Goal: Check status: Check status

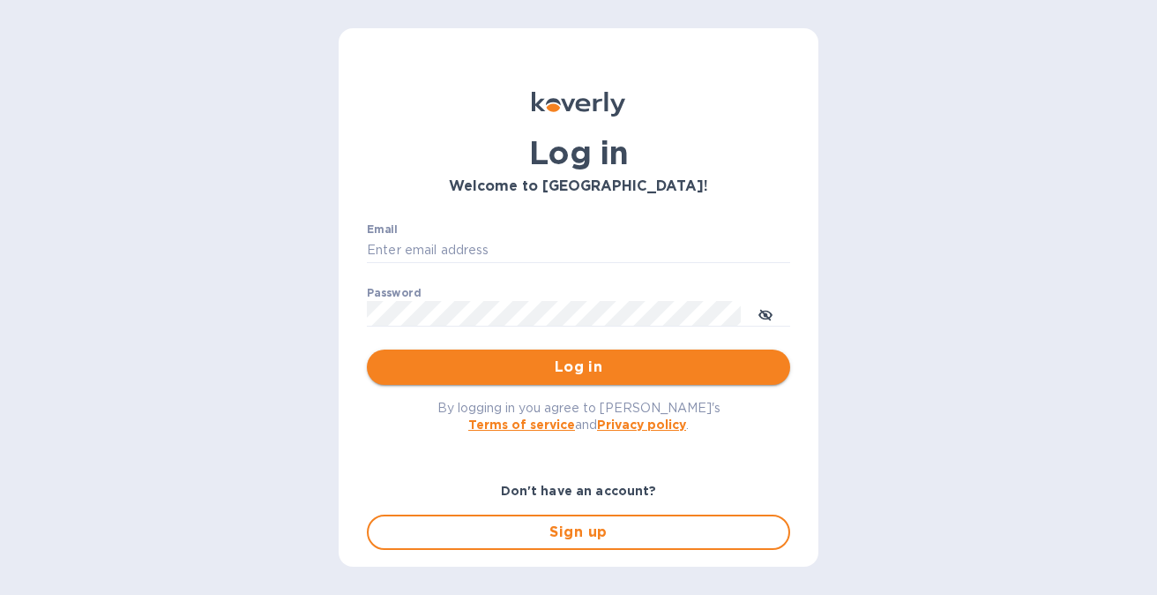
type input "[EMAIL_ADDRESS][DOMAIN_NAME]"
click at [504, 374] on span "Log in" at bounding box center [578, 366] width 395 height 21
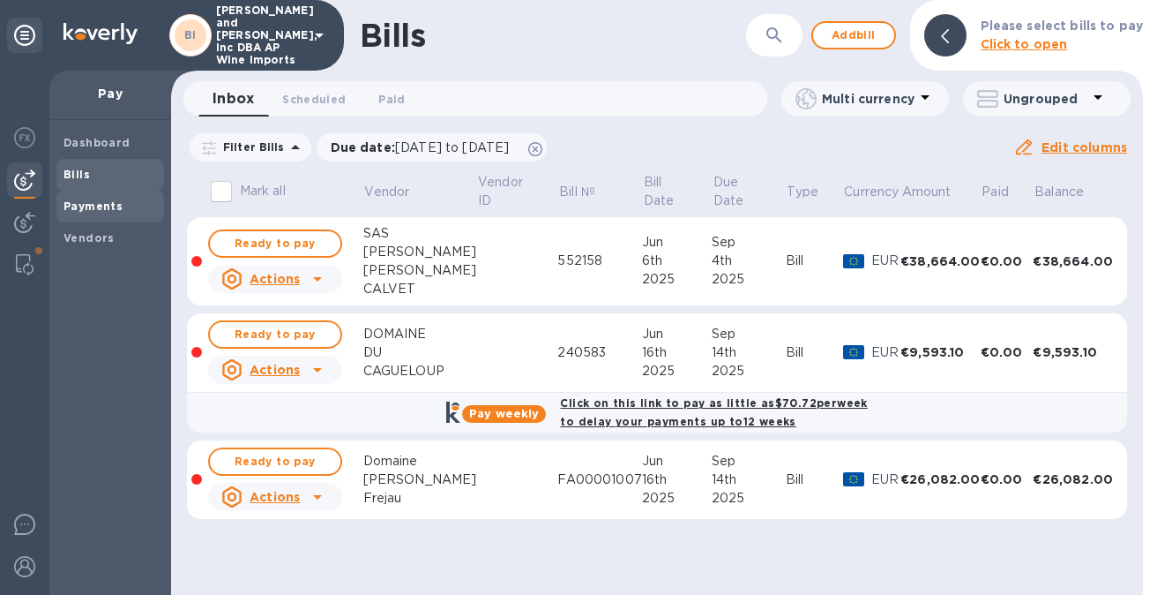
click at [120, 213] on span "Payments" at bounding box center [111, 207] width 94 height 18
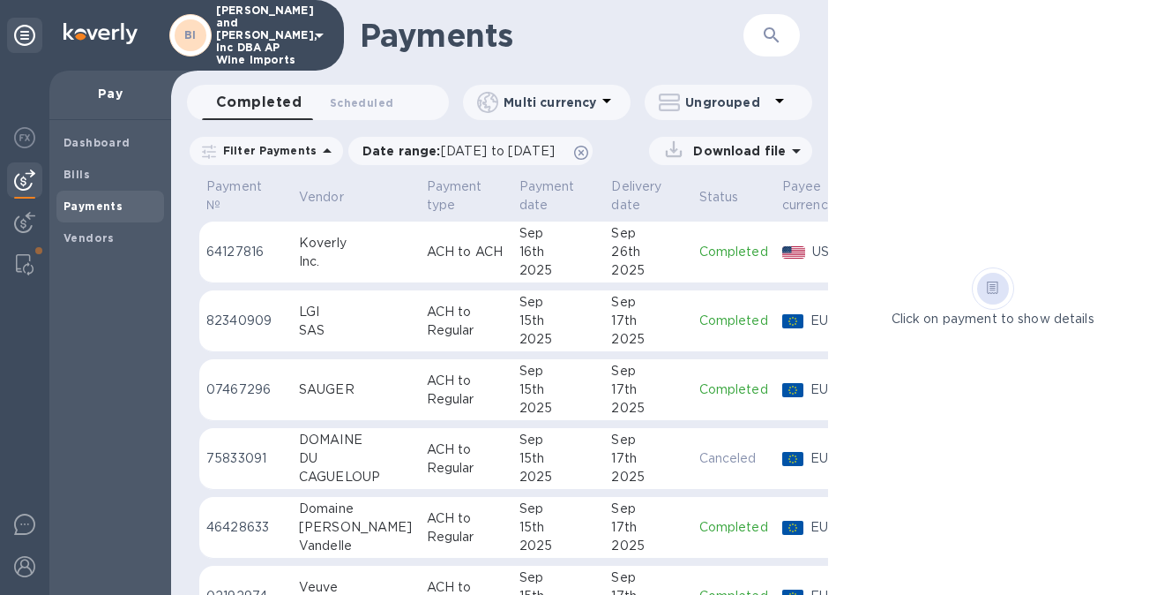
click at [756, 35] on button "button" at bounding box center [772, 35] width 42 height 42
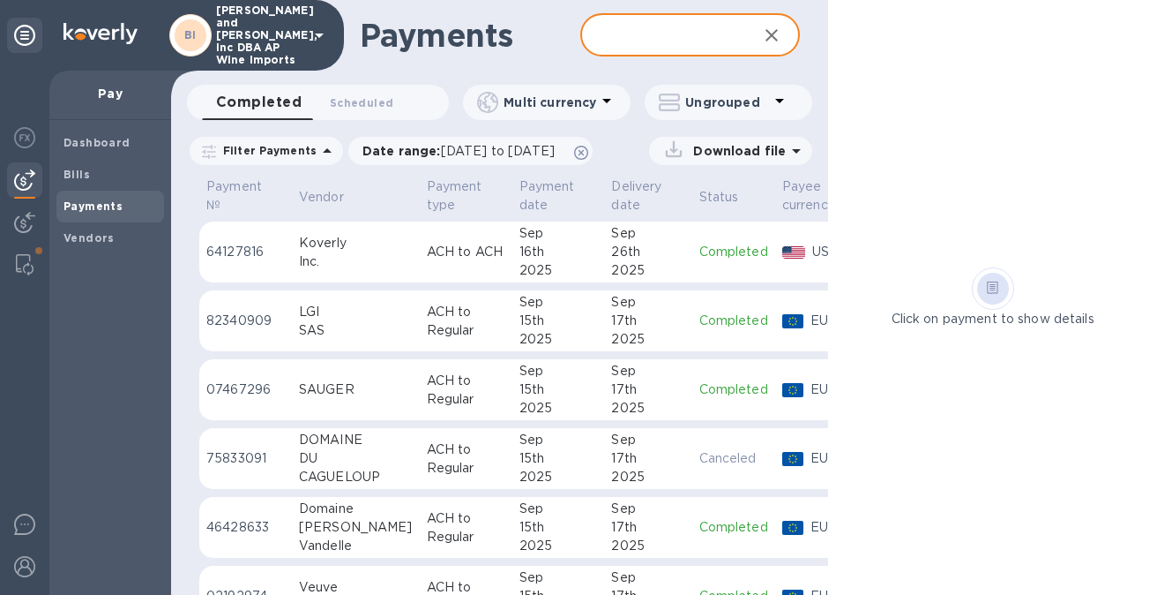
click at [670, 35] on input "text" at bounding box center [663, 35] width 164 height 43
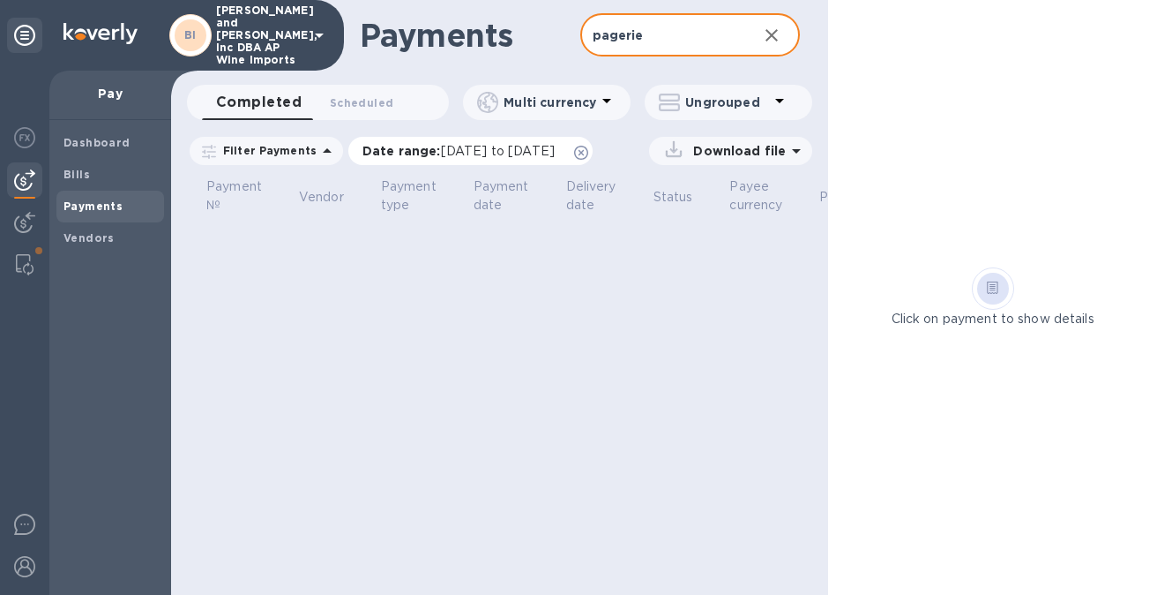
click at [588, 153] on icon at bounding box center [581, 153] width 14 height 14
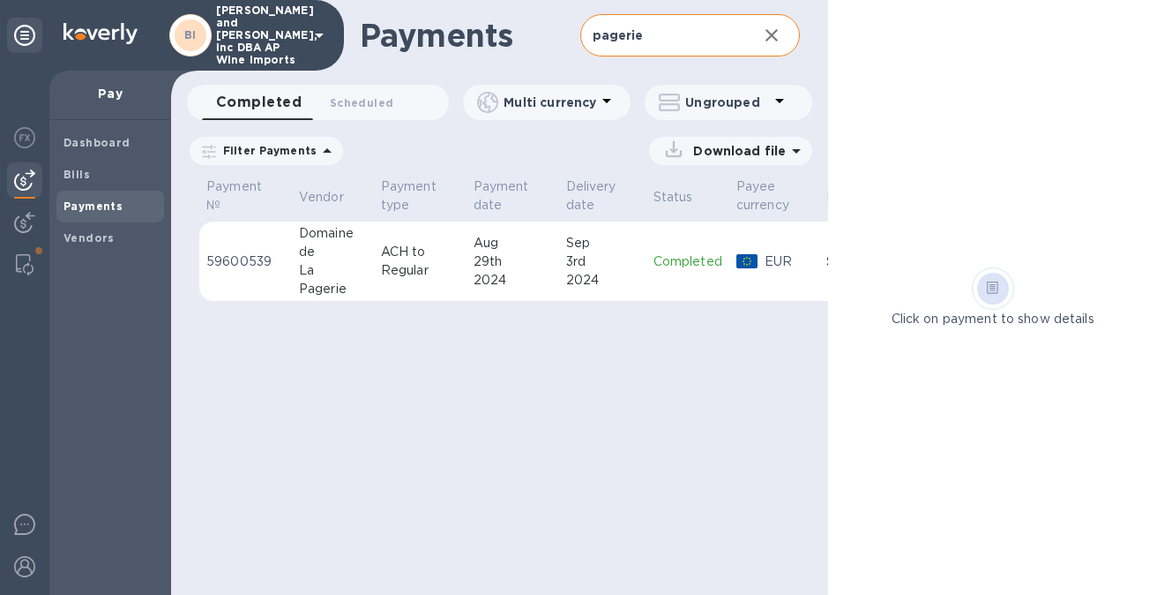
click at [672, 24] on input "pagerie" at bounding box center [663, 35] width 164 height 43
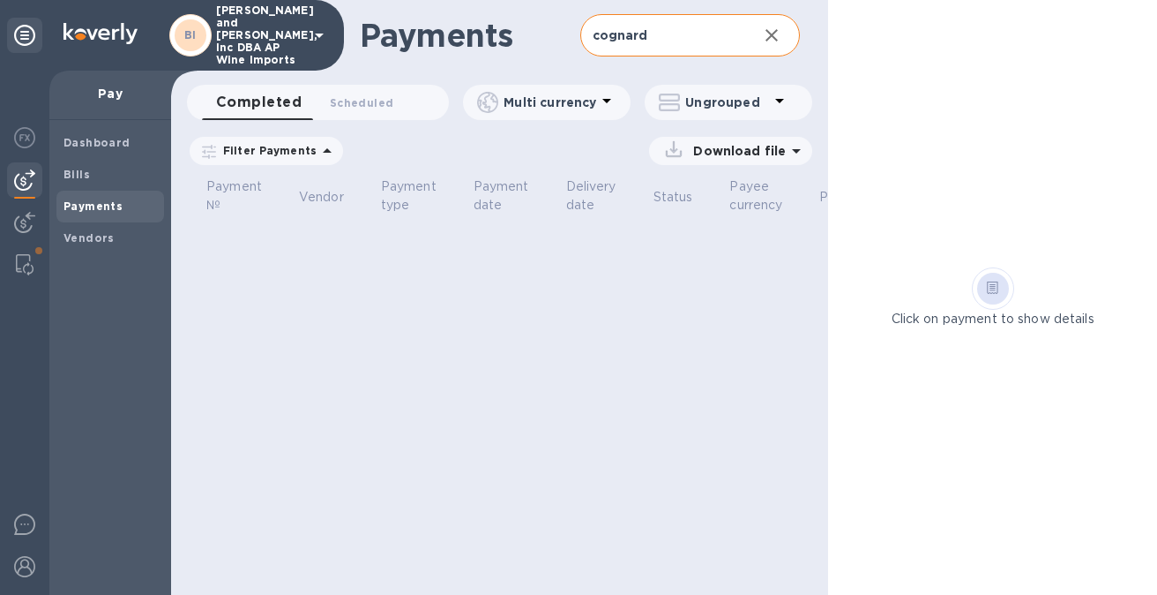
click at [667, 28] on input "cognard" at bounding box center [663, 35] width 164 height 43
type input "estelle"
click at [667, 28] on input "estelle" at bounding box center [663, 35] width 164 height 43
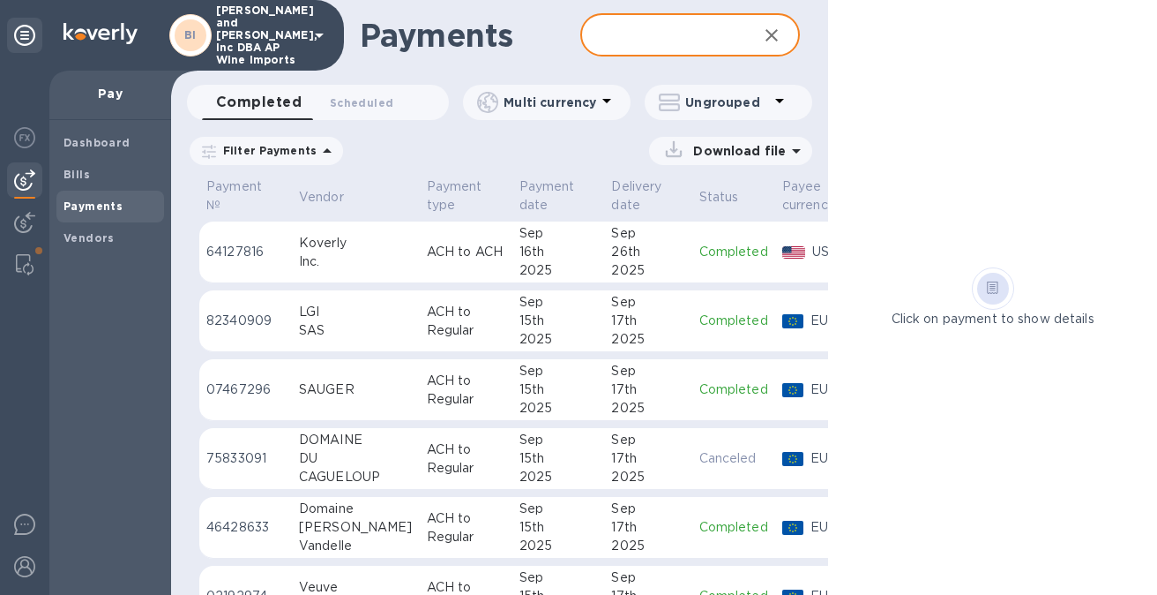
click at [662, 39] on input "text" at bounding box center [663, 35] width 164 height 43
type input "lgi"
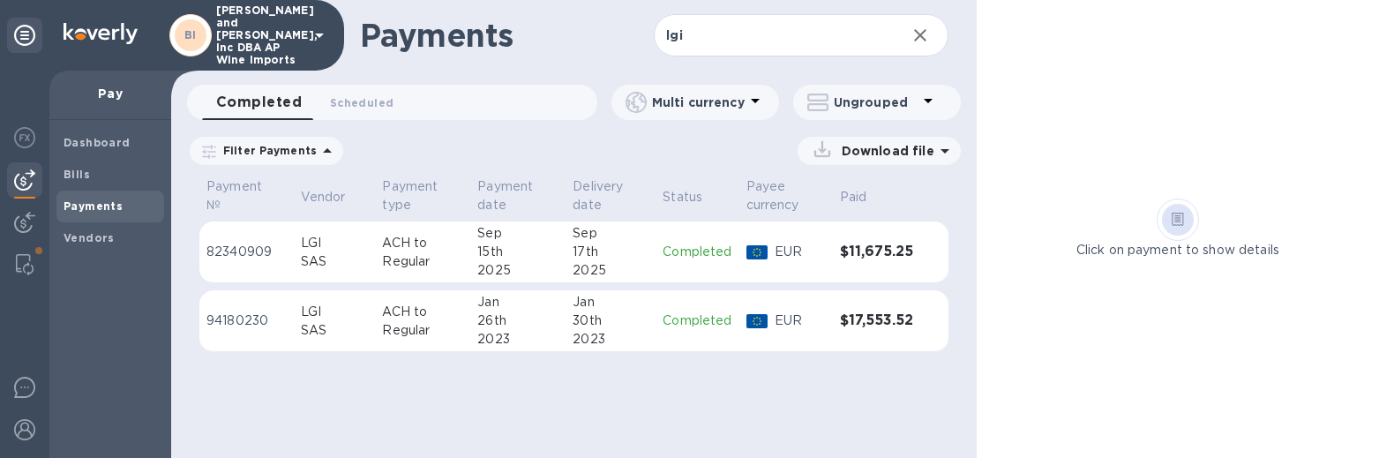
click at [625, 265] on div "2025" at bounding box center [611, 270] width 76 height 19
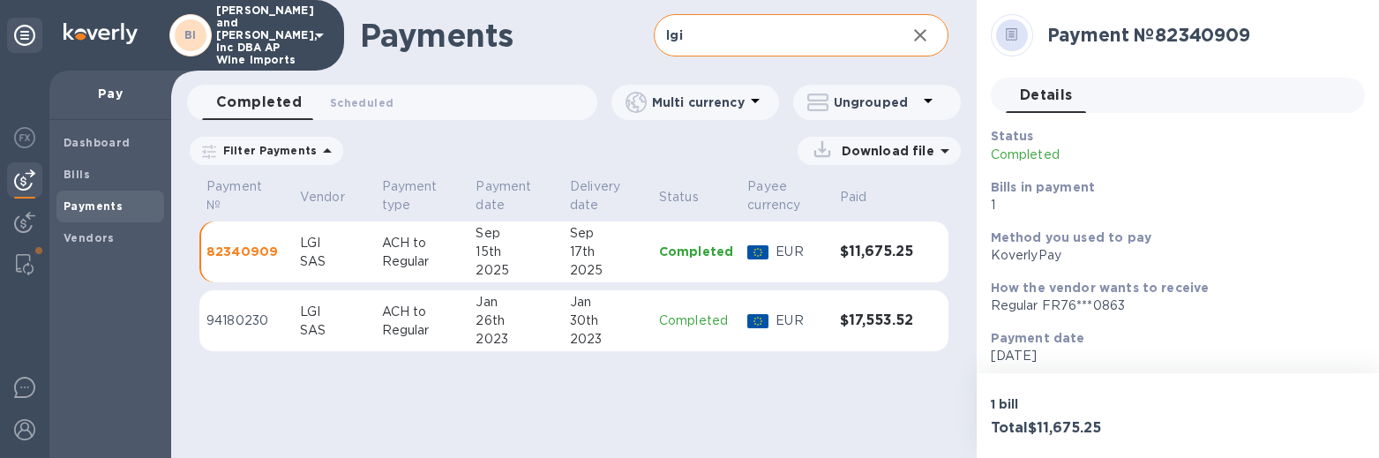
click at [816, 27] on input "lgi" at bounding box center [772, 35] width 237 height 43
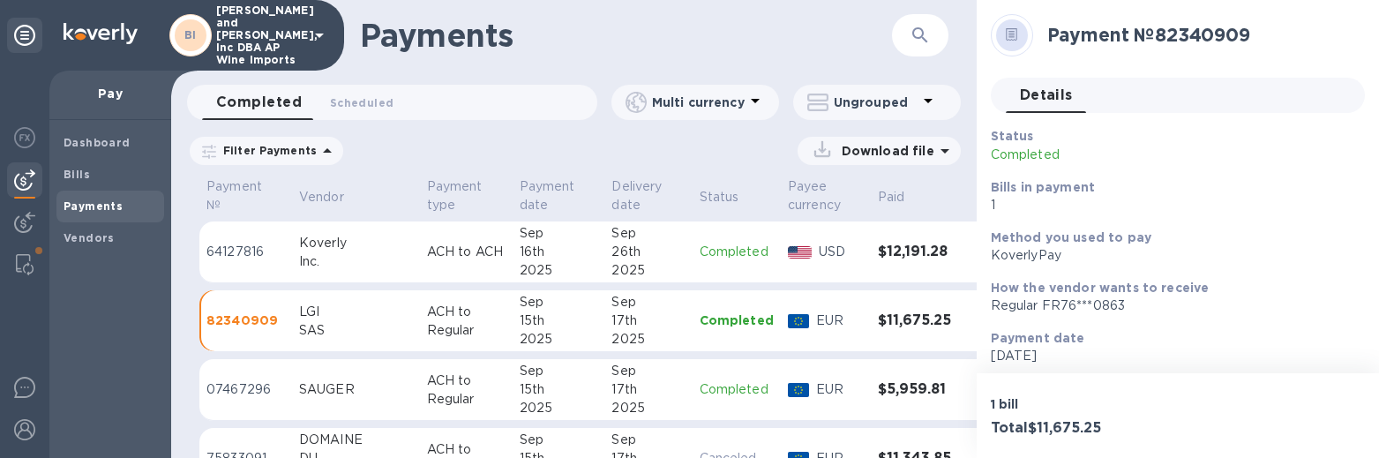
drag, startPoint x: 740, startPoint y: 44, endPoint x: 910, endPoint y: 46, distance: 169.4
click at [743, 44] on h1 "Payments" at bounding box center [626, 35] width 532 height 37
click at [915, 32] on icon "button" at bounding box center [920, 35] width 21 height 21
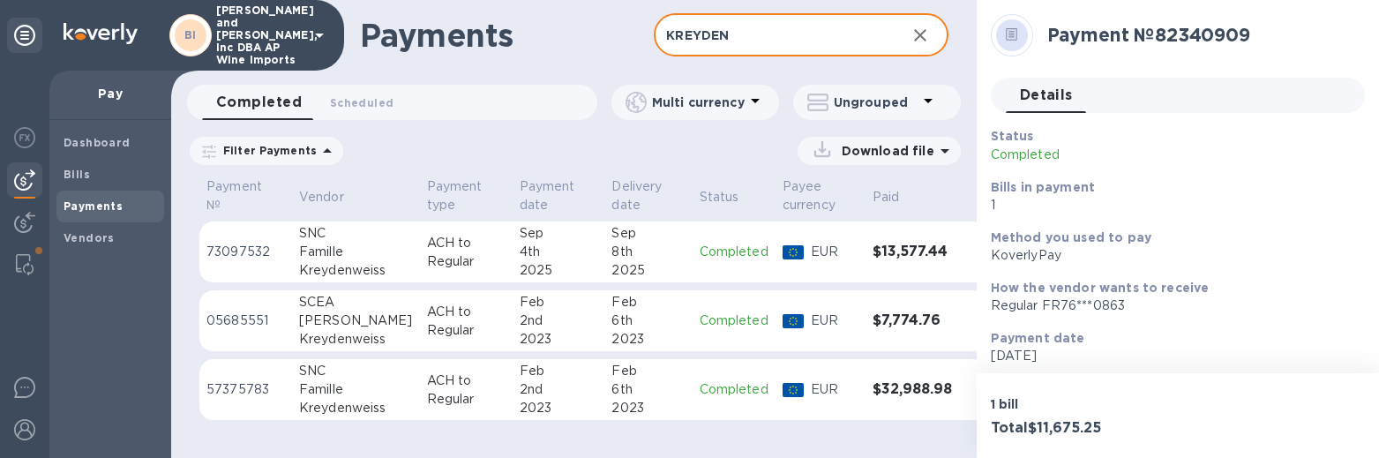
click at [625, 239] on div "Sep" at bounding box center [647, 233] width 73 height 19
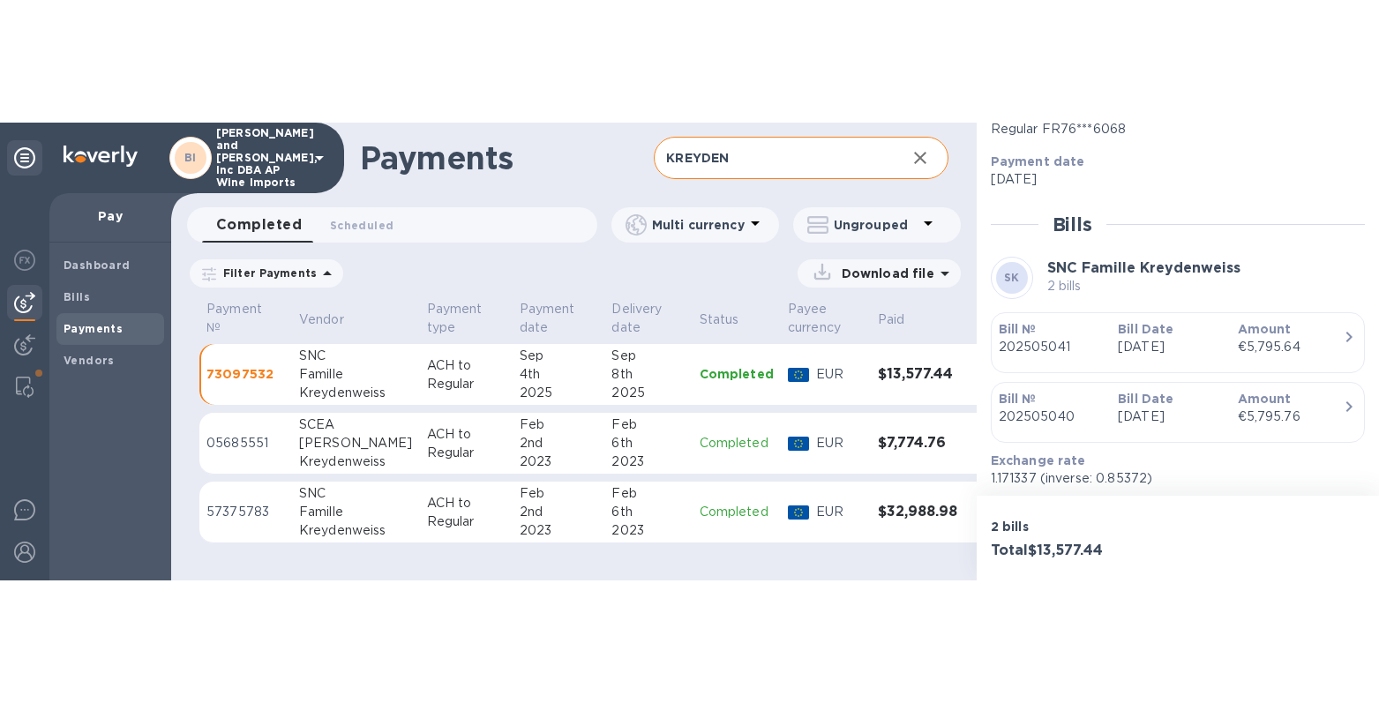
scroll to position [333, 0]
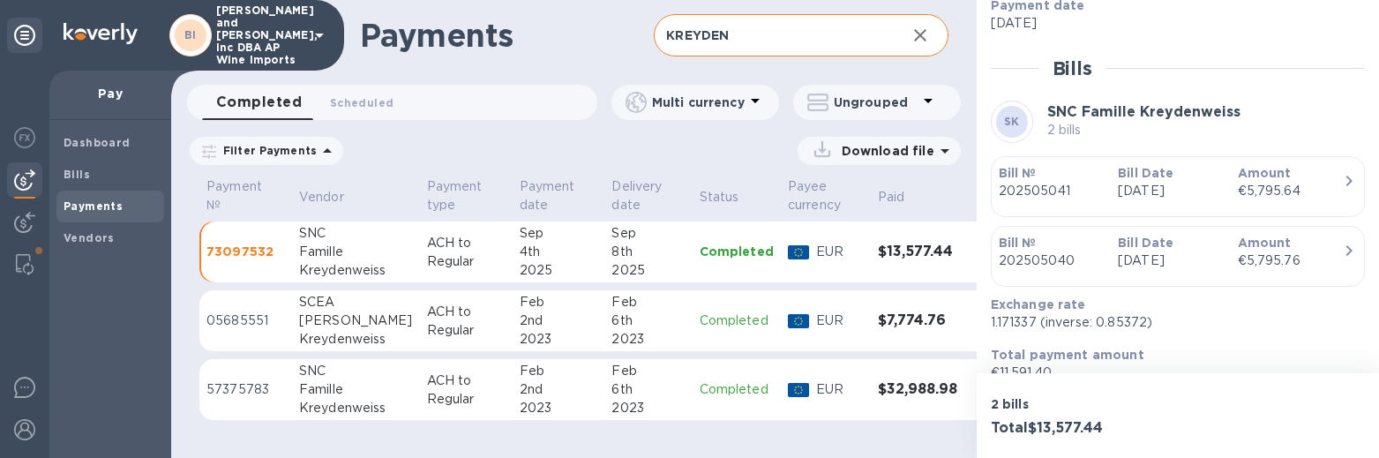
click at [762, 34] on input "KREYDEN" at bounding box center [772, 35] width 237 height 43
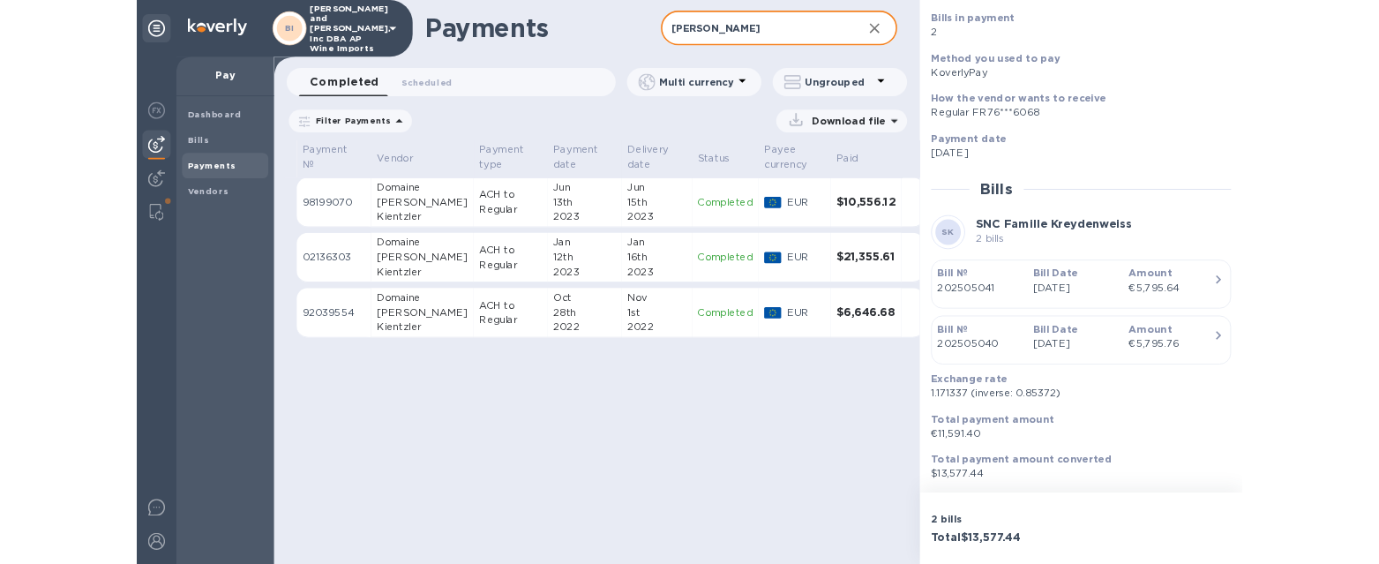
scroll to position [165, 0]
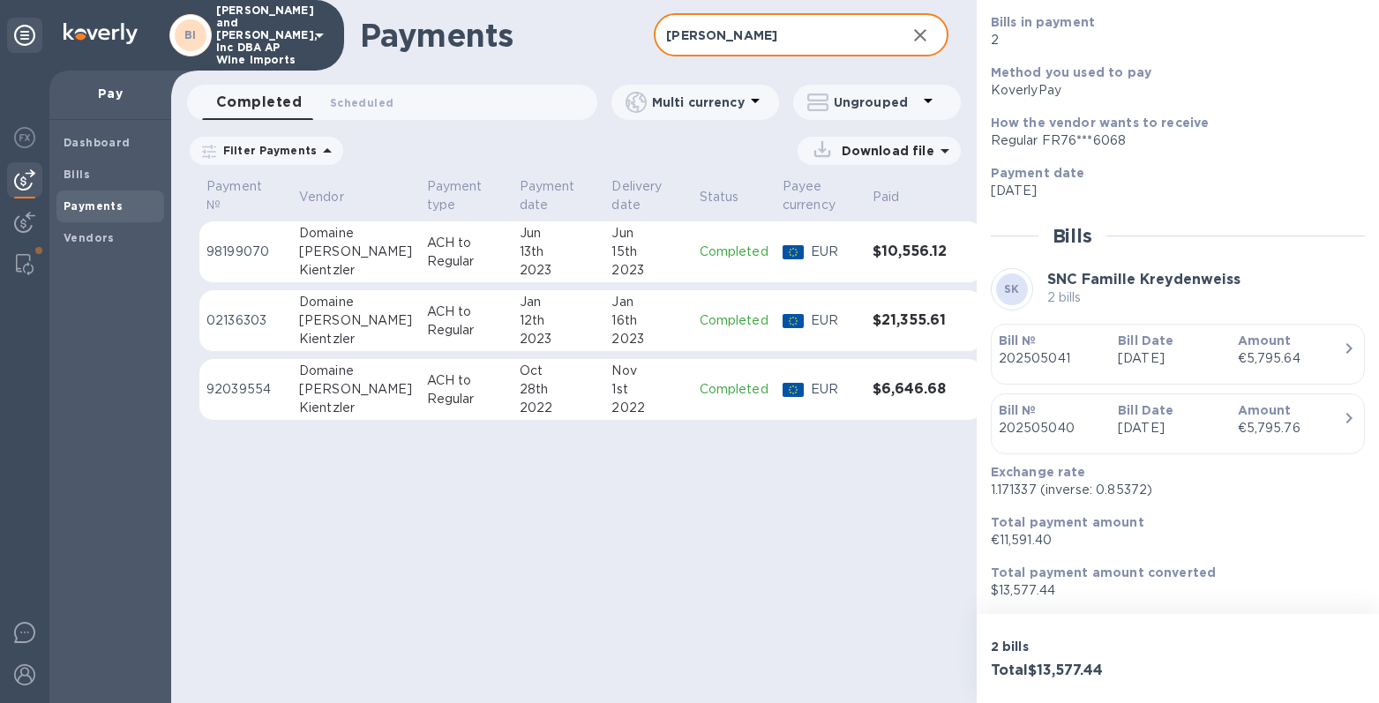
drag, startPoint x: 735, startPoint y: 37, endPoint x: 543, endPoint y: 6, distance: 193.9
click at [545, 7] on div "Payments KIENTZ ​" at bounding box center [573, 35] width 805 height 71
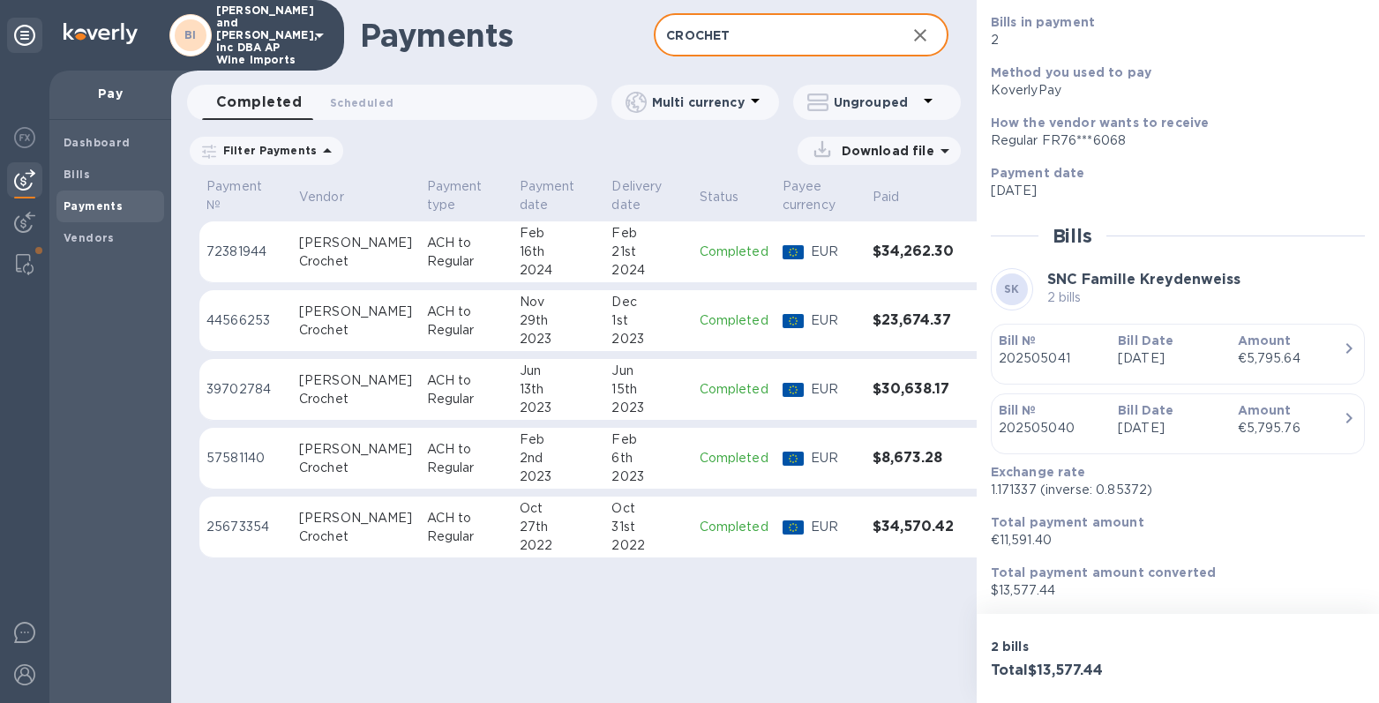
drag, startPoint x: 777, startPoint y: 23, endPoint x: 592, endPoint y: 46, distance: 186.7
click at [595, 44] on div "Payments CROCHET ​" at bounding box center [573, 35] width 805 height 71
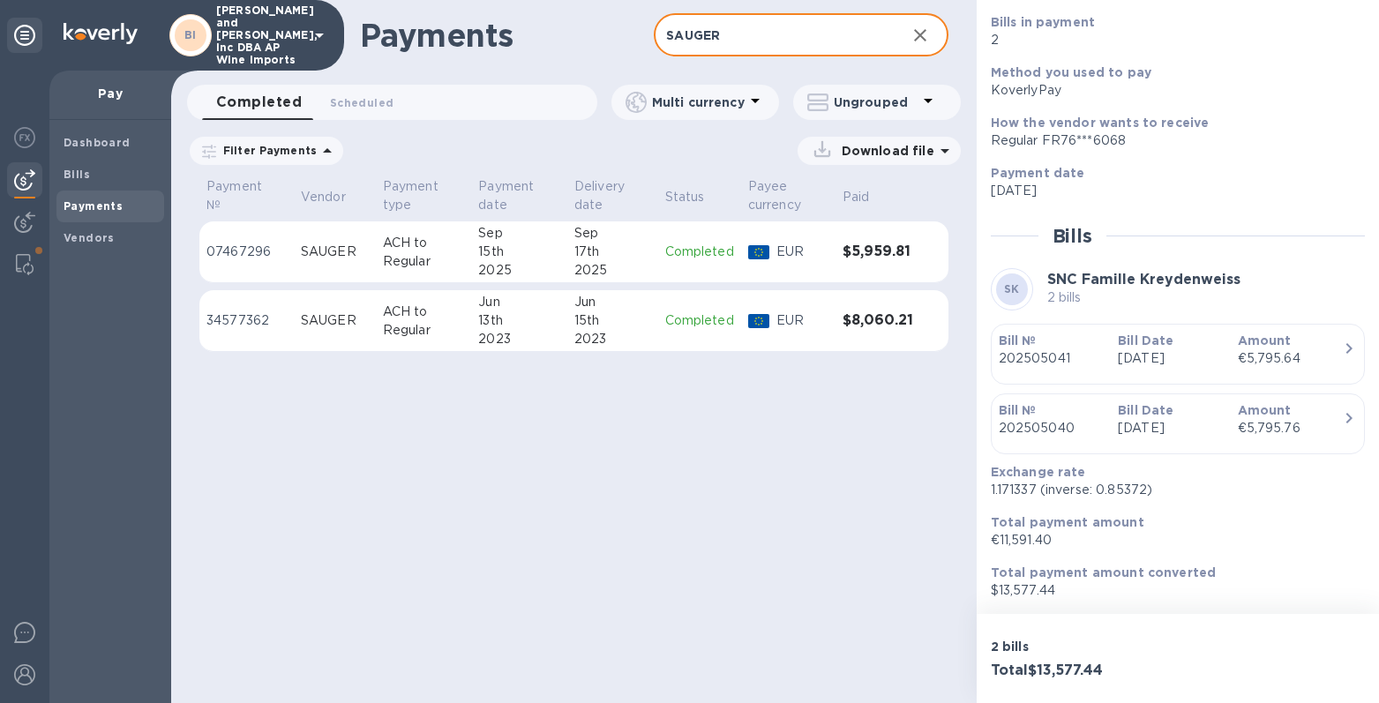
click at [629, 273] on div "2025" at bounding box center [612, 270] width 77 height 19
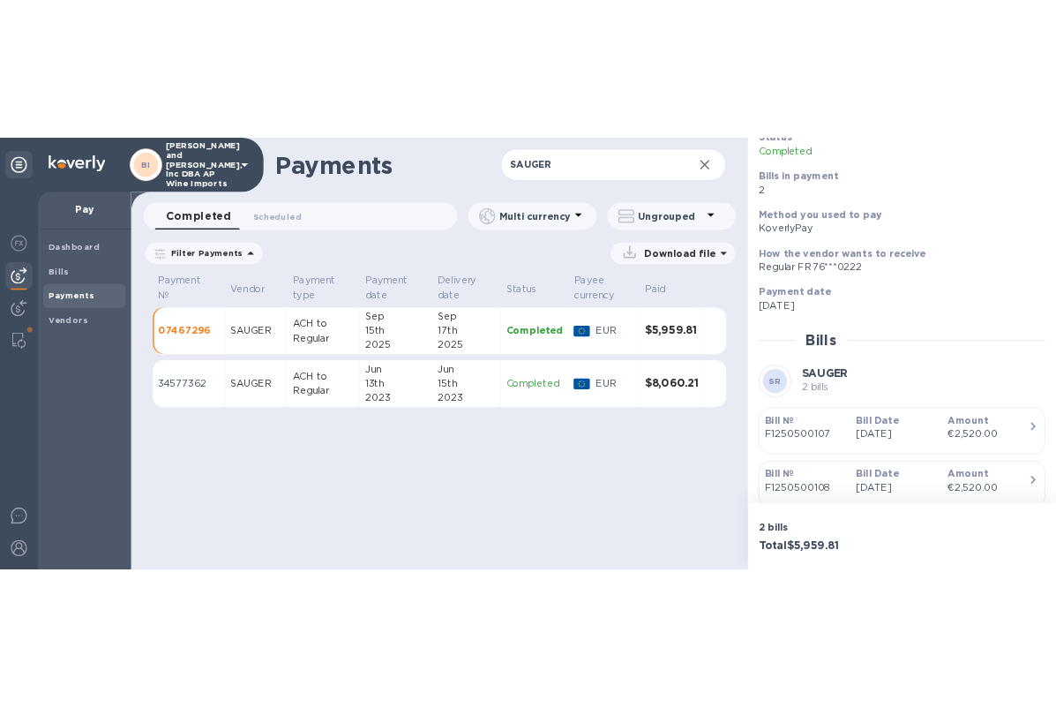
scroll to position [294, 0]
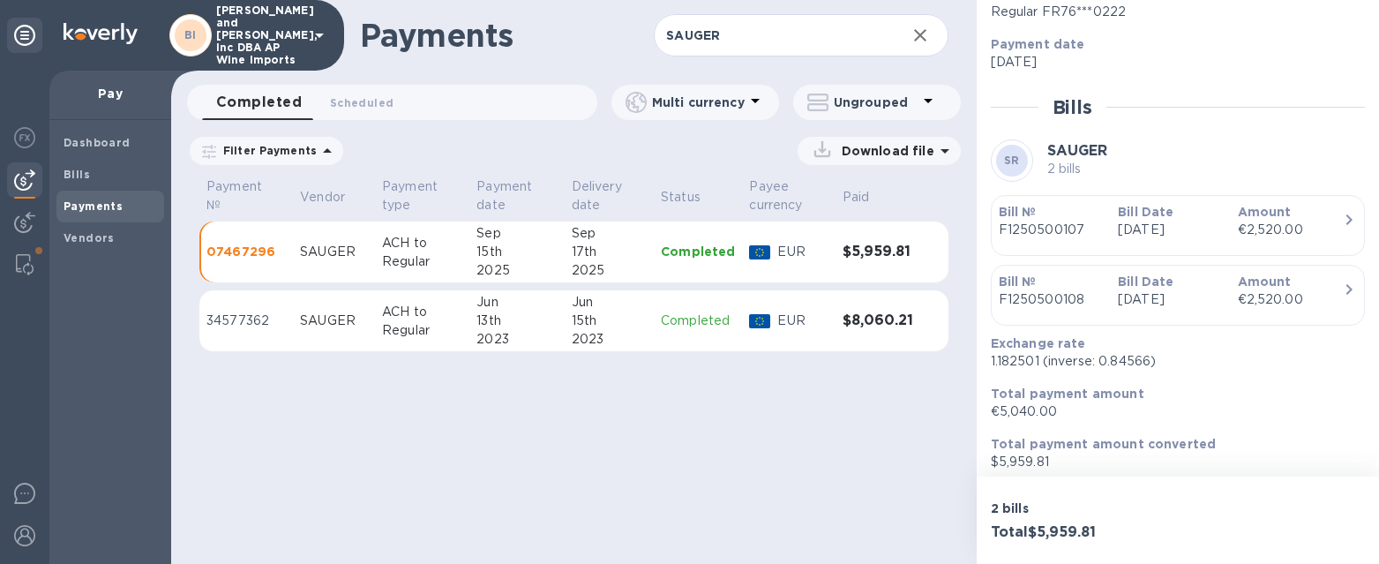
click at [71, 547] on div "Dashboard Bills Payments Vendors" at bounding box center [110, 342] width 122 height 444
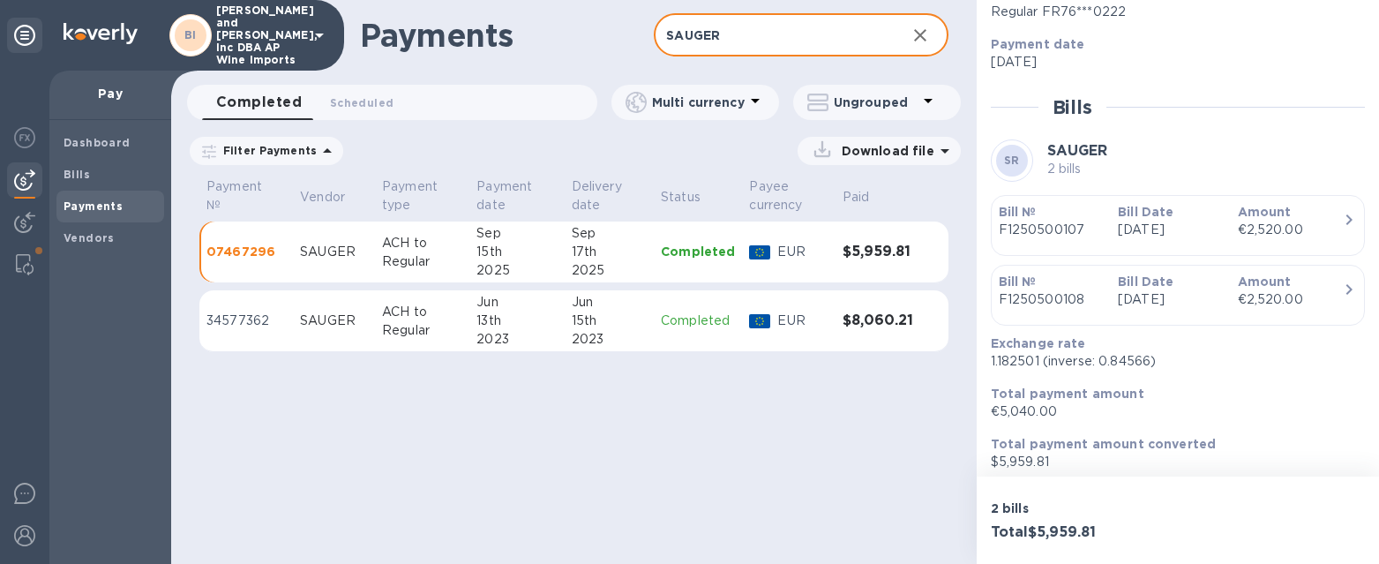
click at [773, 45] on input "SAUGER" at bounding box center [772, 35] width 237 height 43
click at [770, 32] on input "SAUGER" at bounding box center [772, 35] width 237 height 43
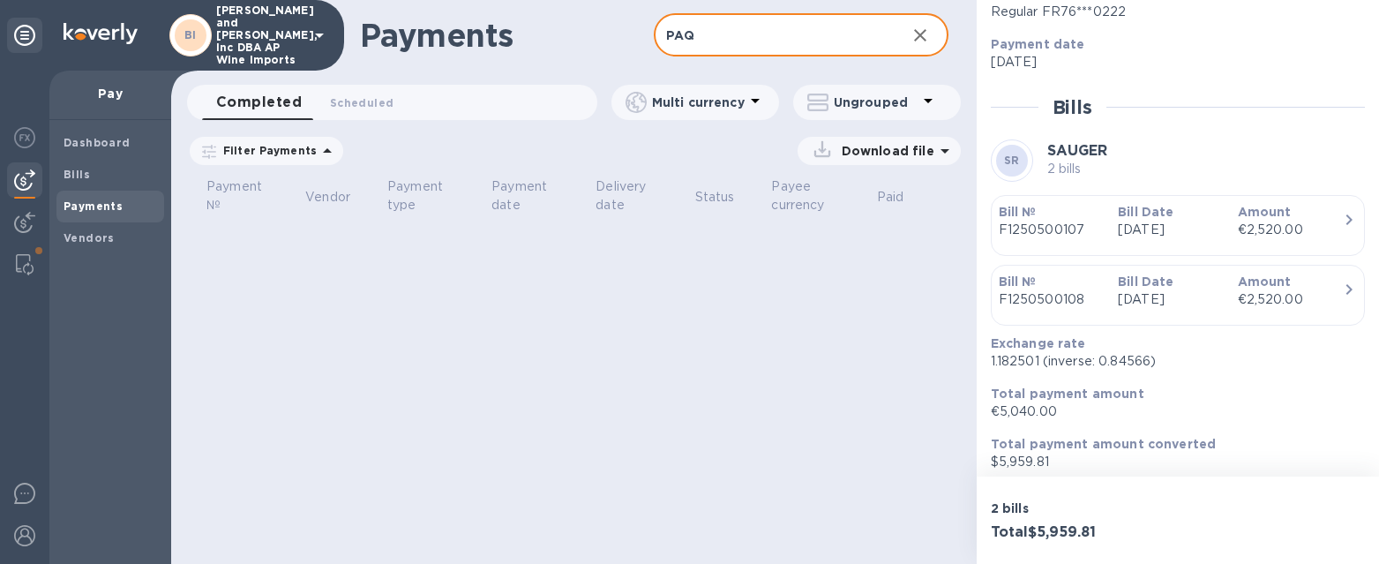
drag, startPoint x: 748, startPoint y: 26, endPoint x: 495, endPoint y: 27, distance: 253.2
click at [495, 27] on div "Payments PAQ ​" at bounding box center [573, 35] width 805 height 71
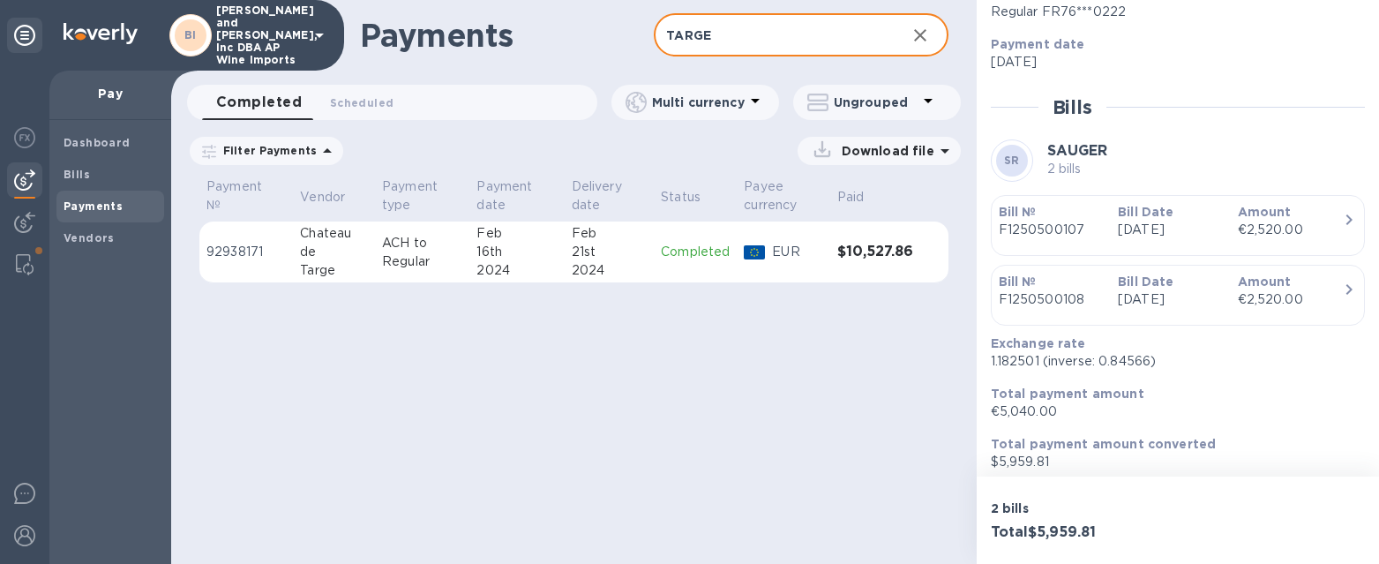
type input "TARGE"
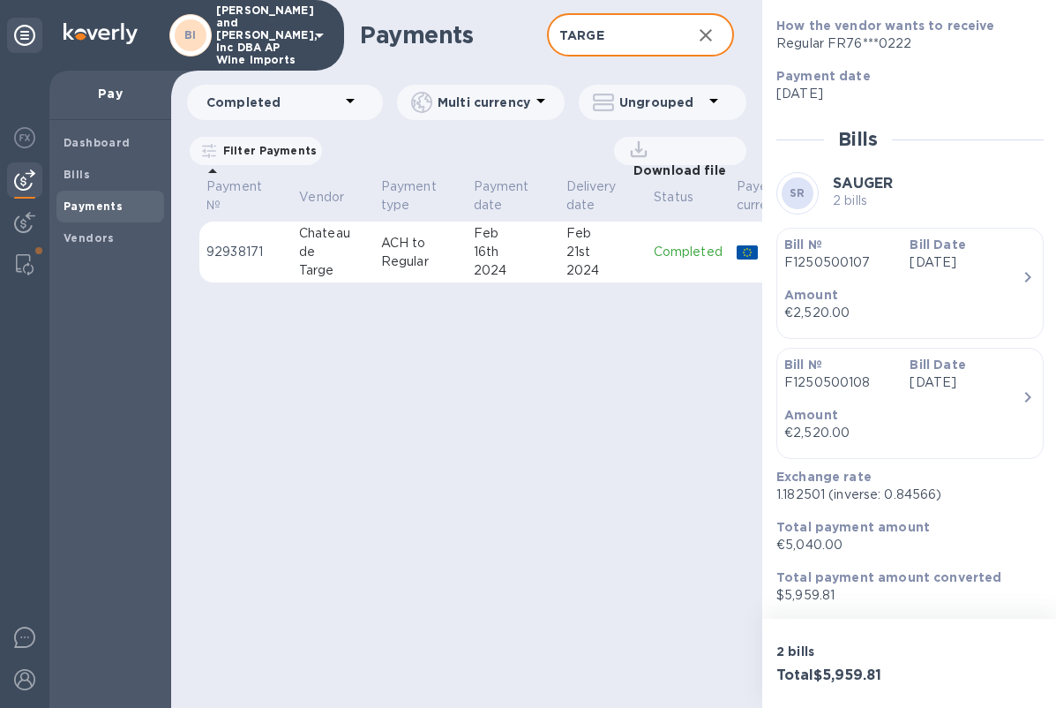
scroll to position [264, 0]
